Goal: Obtain resource: Obtain resource

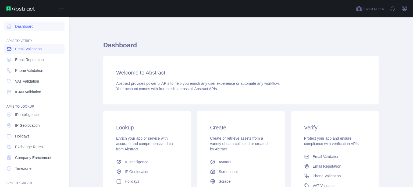
click at [33, 51] on body "Open sidebar Open sidebar Dashboard API'S TO VERIFY Email Validation Email Repu…" at bounding box center [206, 93] width 413 height 187
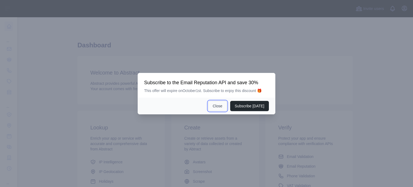
click at [219, 105] on button "Close" at bounding box center [217, 106] width 19 height 10
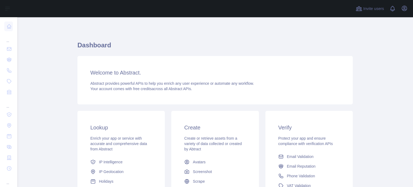
scroll to position [1, 0]
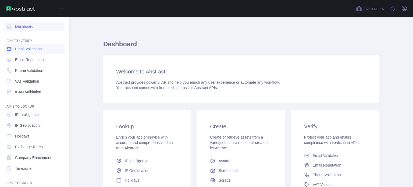
click at [24, 51] on span "Email Validation" at bounding box center [28, 48] width 27 height 5
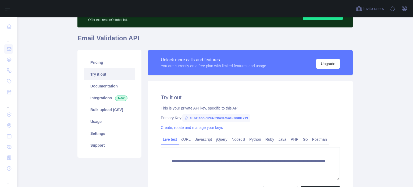
scroll to position [32, 0]
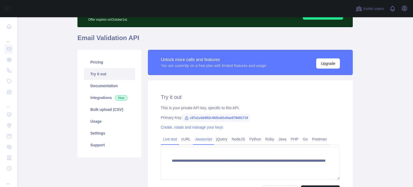
click at [202, 140] on link "Javascript" at bounding box center [203, 139] width 21 height 9
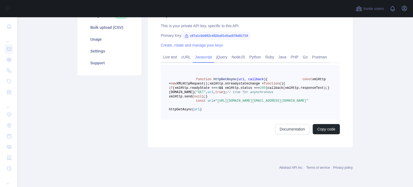
scroll to position [125, 0]
click at [324, 134] on button "Copy code" at bounding box center [326, 129] width 27 height 10
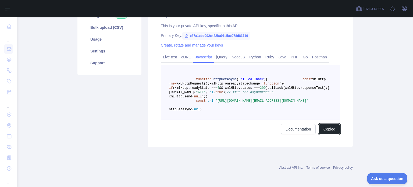
scroll to position [0, 0]
